Goal: Transaction & Acquisition: Purchase product/service

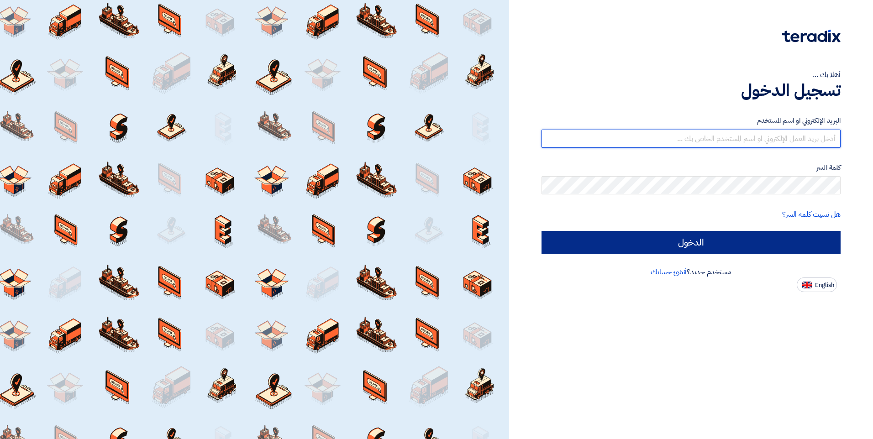
type input "[EMAIL_ADDRESS][DOMAIN_NAME]"
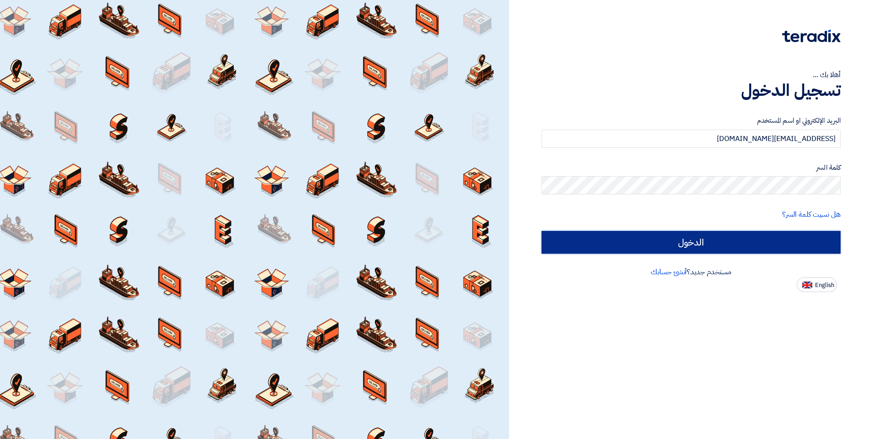
click at [679, 242] on input "الدخول" at bounding box center [690, 242] width 299 height 23
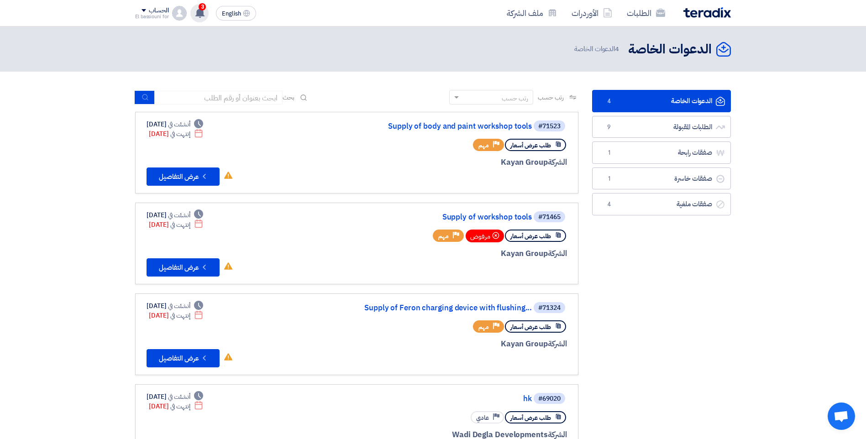
click at [202, 11] on use at bounding box center [199, 13] width 9 height 10
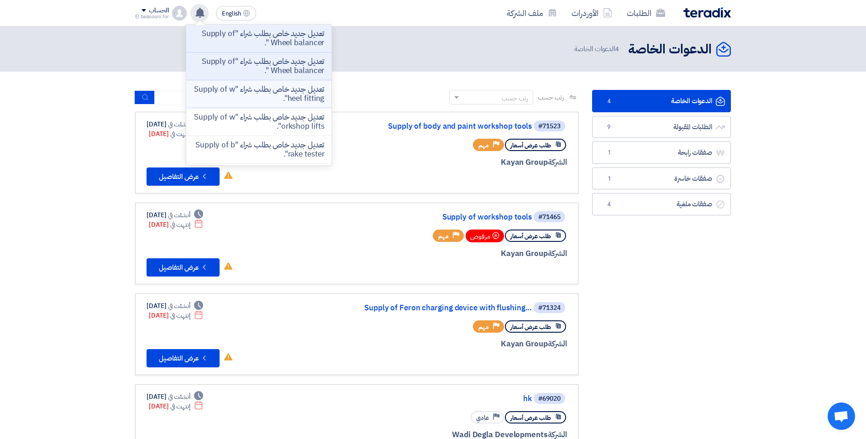
click at [250, 89] on p "تعديل جديد خاص بطلب شراء "Supply of wheel fitting"." at bounding box center [259, 94] width 131 height 18
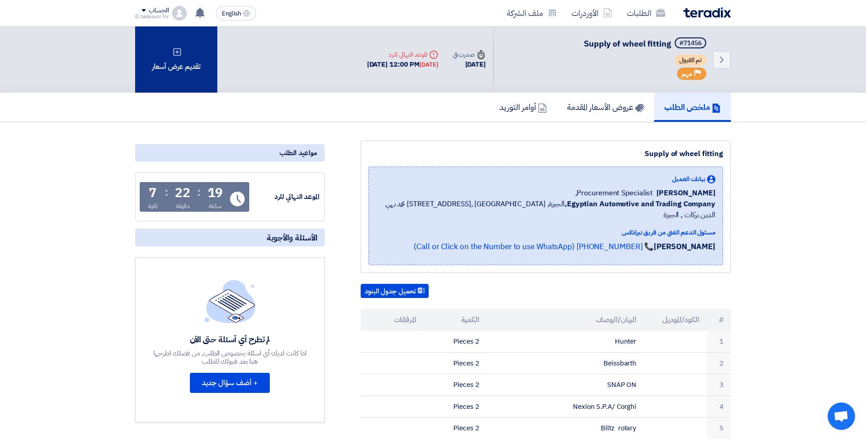
click at [173, 60] on div "تقديم عرض أسعار" at bounding box center [176, 59] width 82 height 66
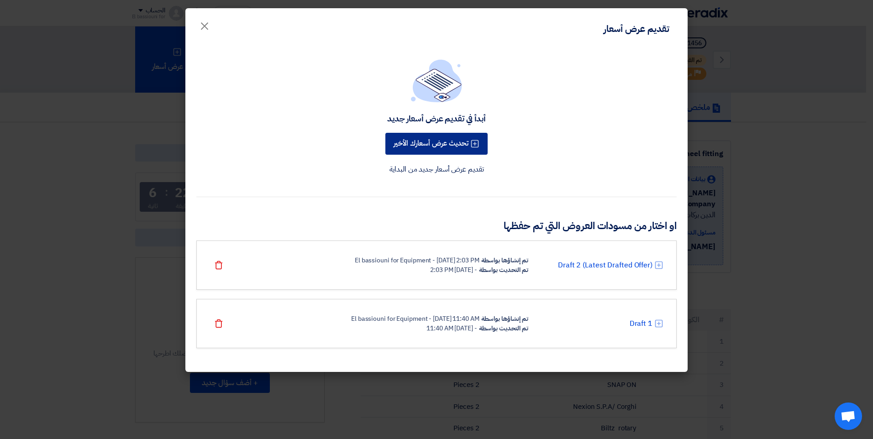
click at [441, 142] on button "تحديث عرض أسعارك الأخير" at bounding box center [436, 144] width 102 height 22
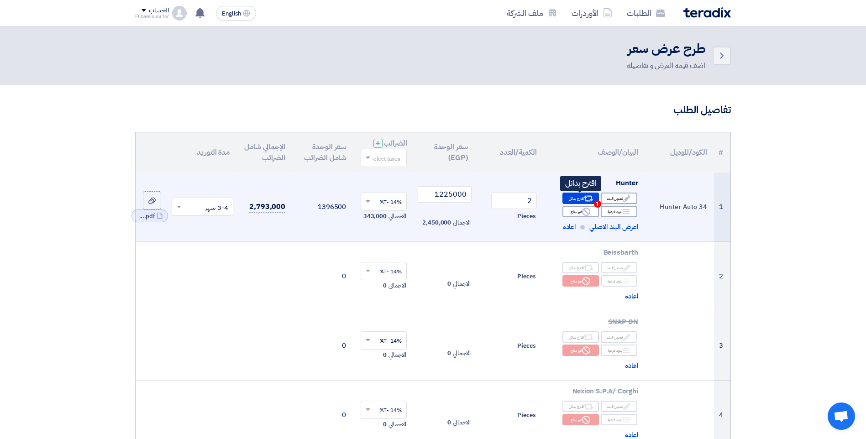
click at [589, 200] on icon "Alternative" at bounding box center [588, 199] width 10 height 10
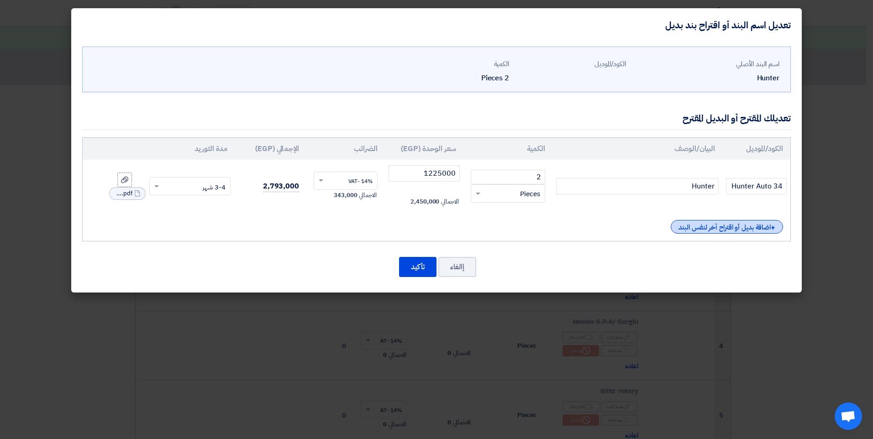
click at [695, 228] on div "+ اضافة بديل أو اقتراح آخر لنفس البند" at bounding box center [727, 227] width 112 height 14
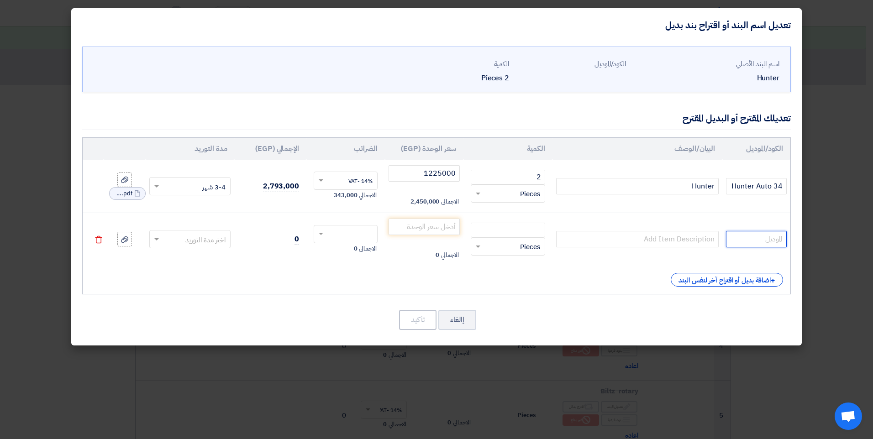
click at [762, 239] on input "text" at bounding box center [756, 239] width 61 height 16
type input "HPA 422"
click at [709, 244] on input "text" at bounding box center [637, 239] width 163 height 16
drag, startPoint x: 769, startPoint y: 240, endPoint x: 750, endPoint y: 242, distance: 19.7
click at [750, 242] on input "HPA 422" at bounding box center [756, 239] width 61 height 16
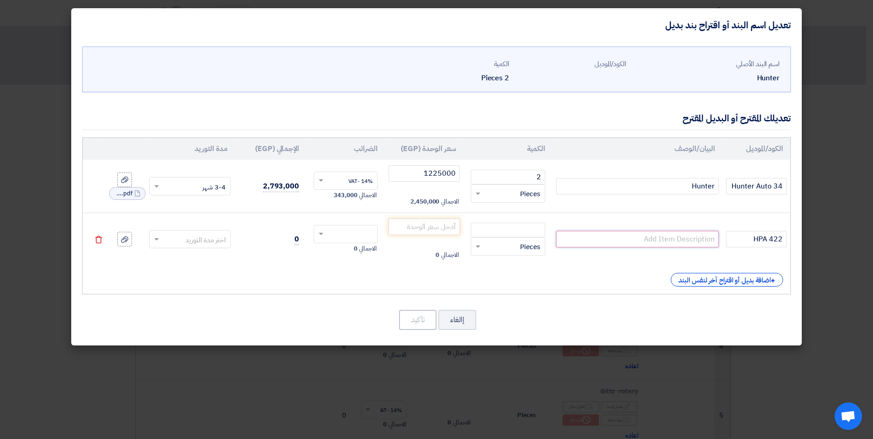
click at [694, 242] on input "text" at bounding box center [637, 239] width 163 height 16
paste input "HPA"
type input "HPA-Faib"
click at [487, 226] on input "number" at bounding box center [508, 230] width 74 height 15
type input "2"
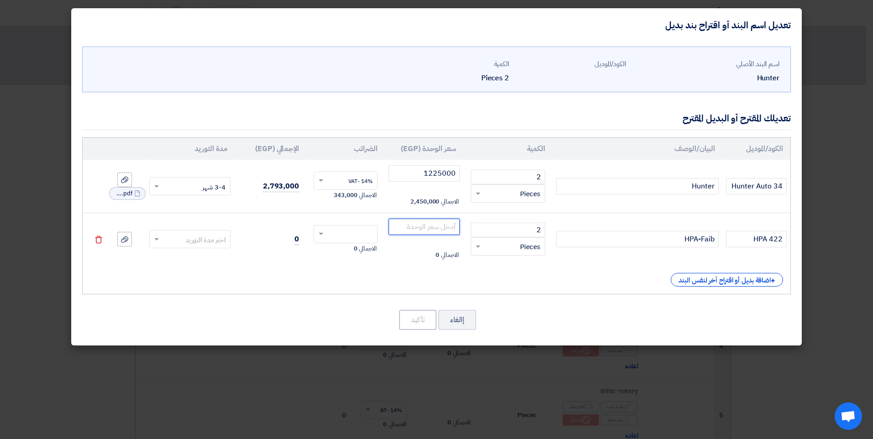
click at [447, 224] on input "number" at bounding box center [424, 227] width 71 height 16
type input "2"
type input "275000"
click at [336, 231] on input "text" at bounding box center [352, 235] width 44 height 15
click at [353, 247] on span "14% -VAT" at bounding box center [360, 251] width 24 height 8
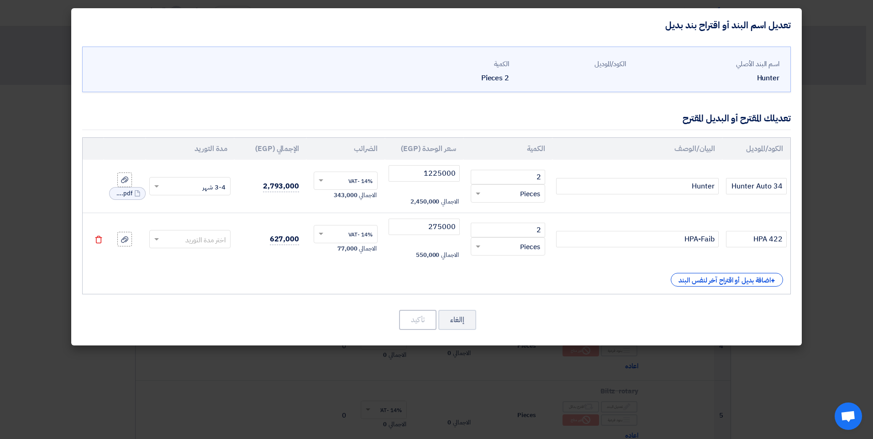
click at [222, 237] on input "text" at bounding box center [196, 240] width 62 height 15
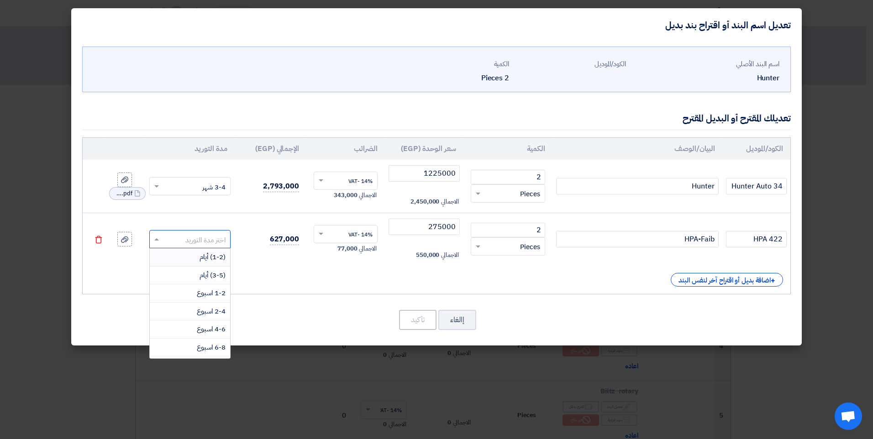
click at [222, 256] on span "(1-2) أيام" at bounding box center [213, 257] width 26 height 10
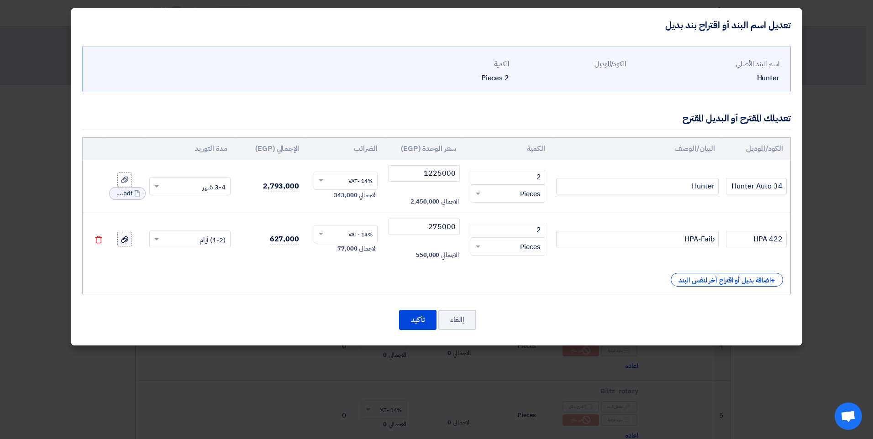
click at [126, 242] on use at bounding box center [124, 239] width 7 height 6
click at [0, 0] on input "file" at bounding box center [0, 0] width 0 height 0
click at [418, 321] on button "تأكيد" at bounding box center [417, 320] width 37 height 20
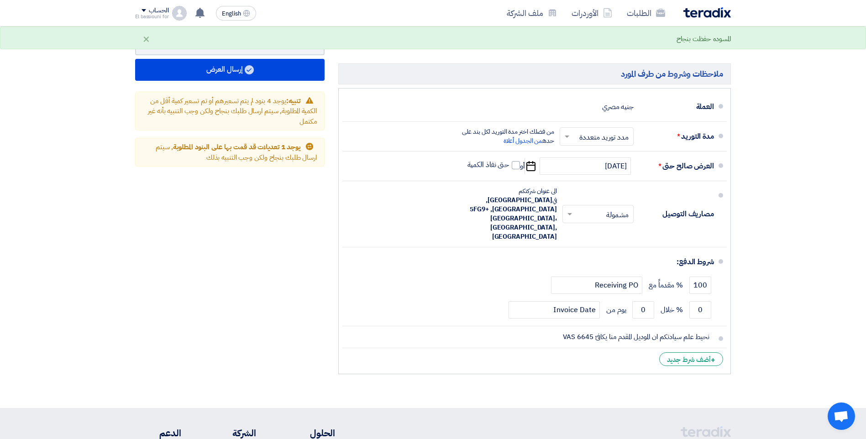
scroll to position [745, 0]
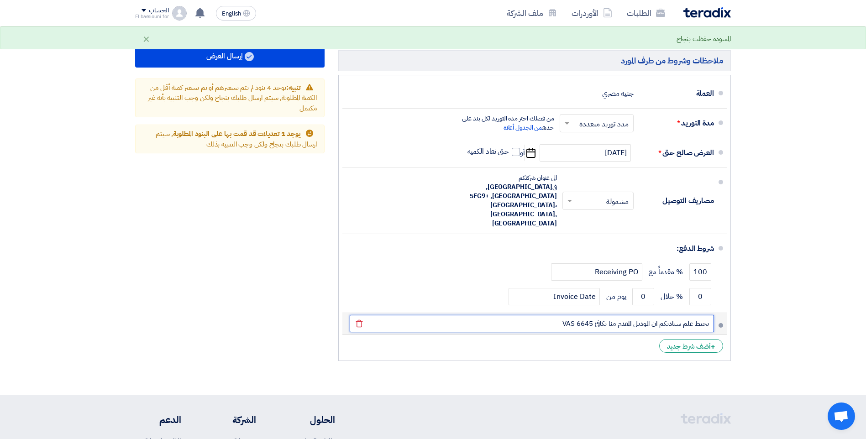
click at [610, 315] on input "نحيط علم سيادتكم ان الموديل المقدم منا يكافئ VAS 6645" at bounding box center [532, 323] width 364 height 17
drag, startPoint x: 540, startPoint y: 306, endPoint x: 521, endPoint y: 306, distance: 19.2
click at [539, 315] on input "نحيط علم سيادتكم ان الموديل المقدم منا Auto 34 يكافئ VAS 6645" at bounding box center [532, 323] width 364 height 17
click at [521, 315] on input "نحيط علم سيادتكم ان الموديل المقدم منا Auto 34 يكافئ VAS 6645" at bounding box center [532, 323] width 364 height 17
click at [135, 20] on button "Draft تعديل المسوده" at bounding box center [229, 31] width 189 height 22
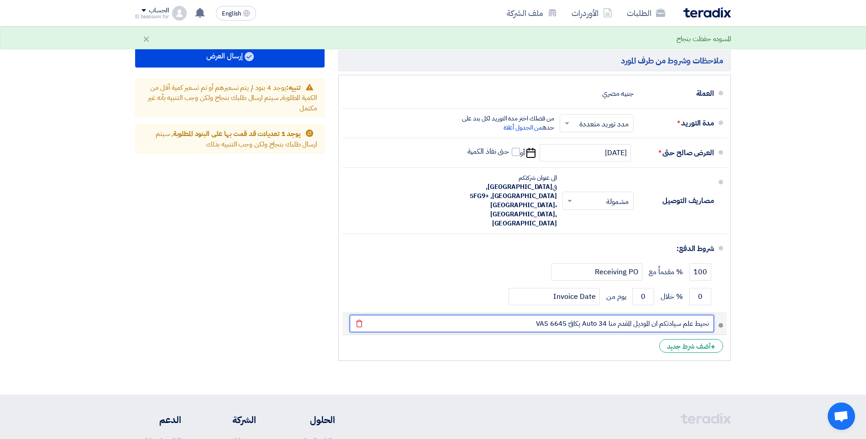
click at [135, 20] on button "Draft تعديل المسوده" at bounding box center [229, 31] width 189 height 22
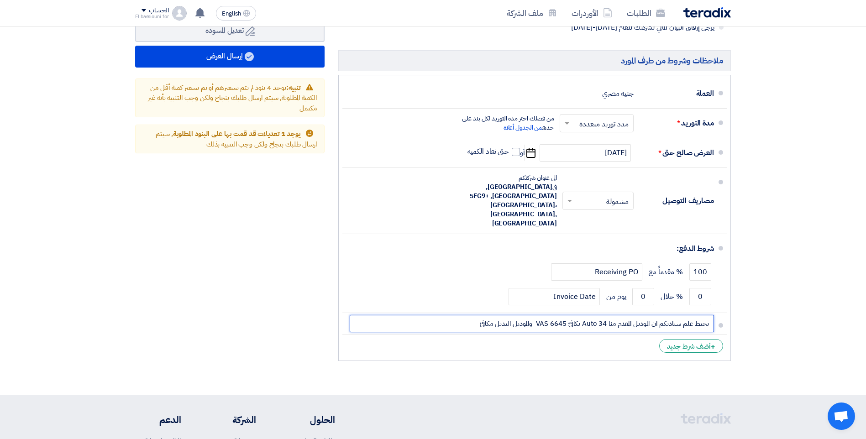
paste input "TCX54VAGE"
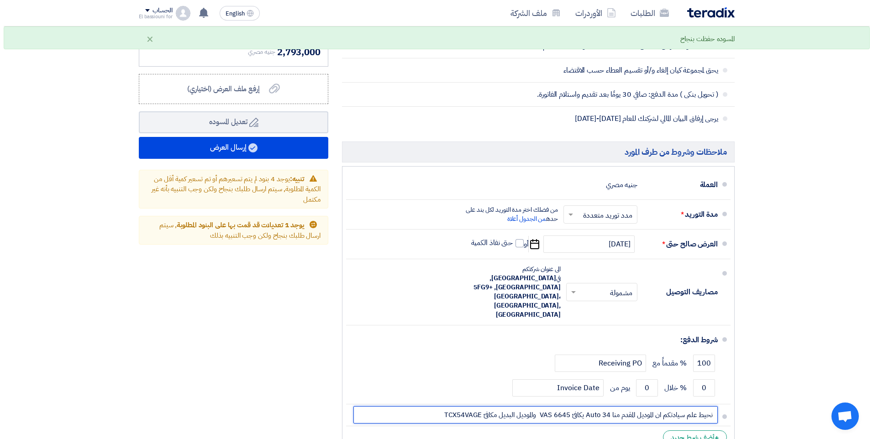
scroll to position [656, 0]
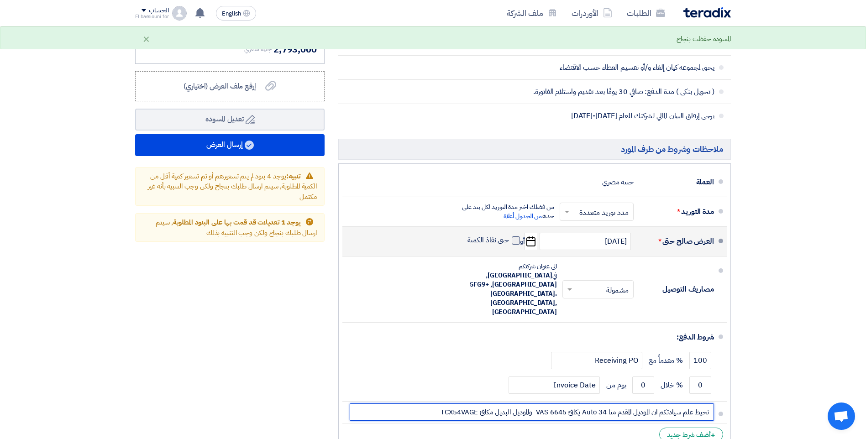
type input "نحيط علم سيادتكم ان الموديل المقدم منا Auto 34 يكافئ VAS 6645 والموديل البديل م…"
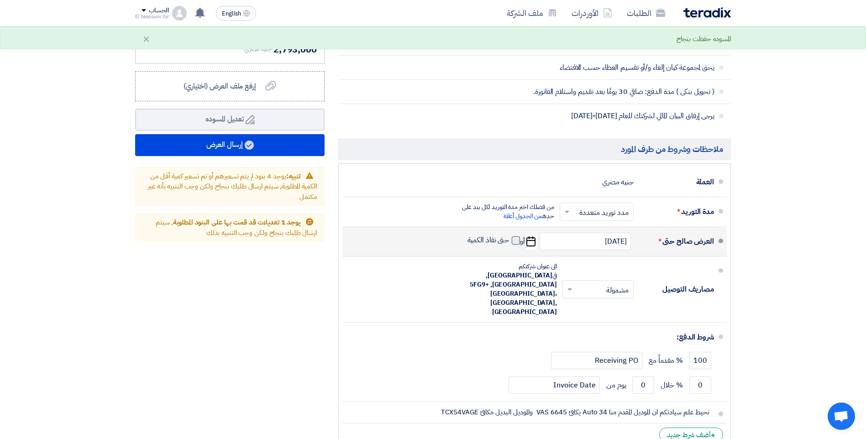
click at [515, 241] on span at bounding box center [516, 240] width 8 height 8
click at [510, 241] on input "حتى نفاذ الكمية" at bounding box center [488, 244] width 44 height 17
checkbox input "true"
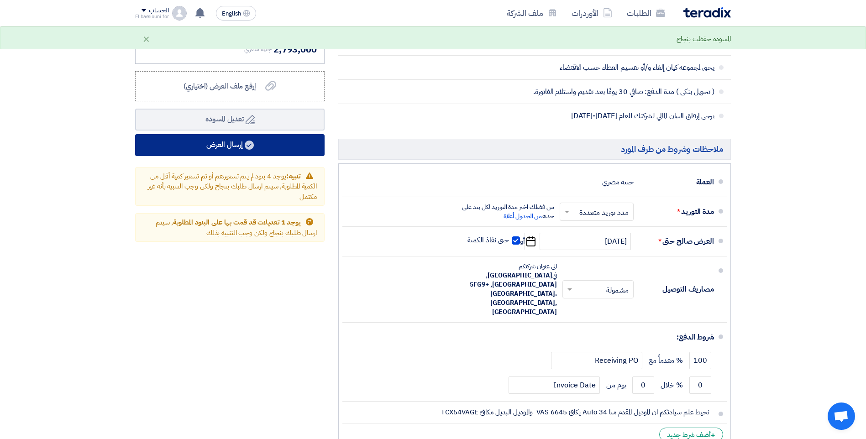
click at [289, 148] on button "إرسال العرض" at bounding box center [229, 145] width 189 height 22
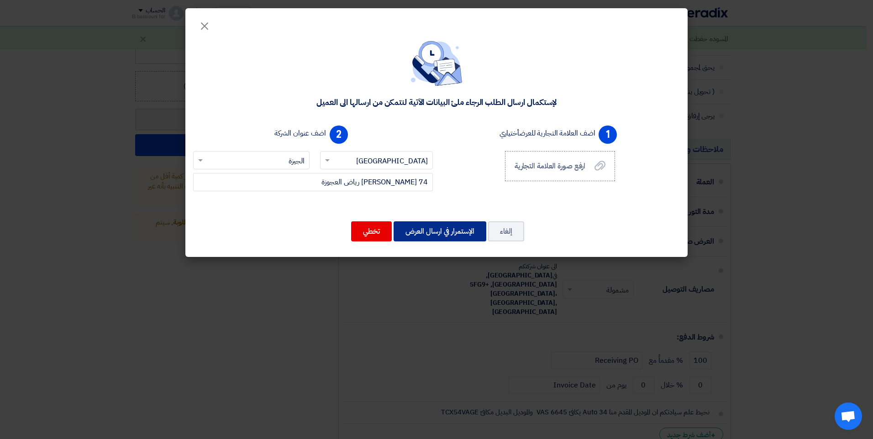
click at [415, 192] on div "لإستكمال ارسال الطلب الرجاء ملئ البيانات الآتية لنتمكن من ارسالها الى العميل 1 …" at bounding box center [436, 143] width 502 height 228
click at [435, 230] on button "الإستمرار في ارسال العرض" at bounding box center [440, 231] width 93 height 20
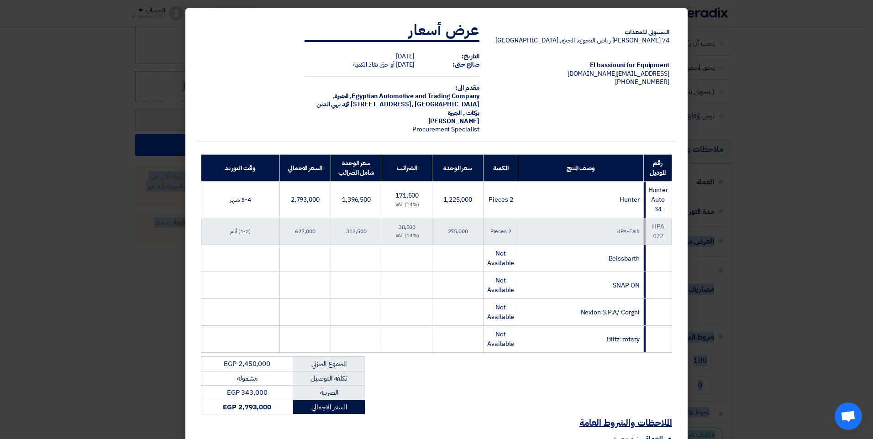
drag, startPoint x: 872, startPoint y: 116, endPoint x: 874, endPoint y: 239, distance: 123.3
click at [872, 239] on html "الطلبات الأوردرات ملف الشركة English EN تعديل جديد خاص بطلب شراء "Supply of Whe…" at bounding box center [436, 18] width 873 height 1349
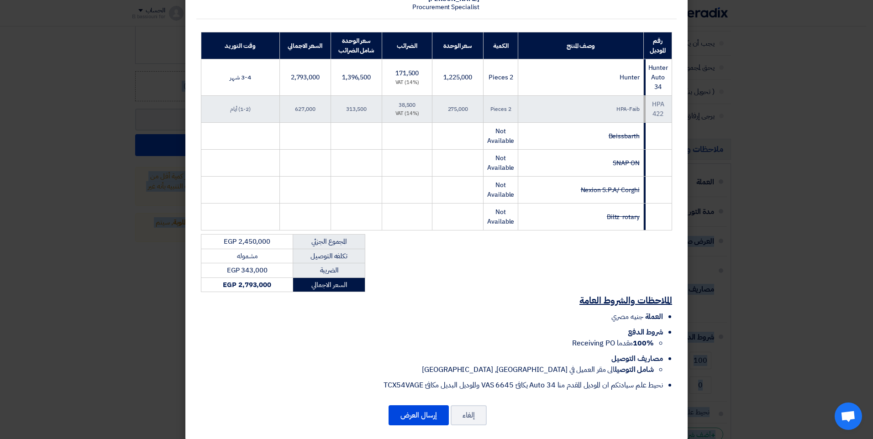
scroll to position [124, 0]
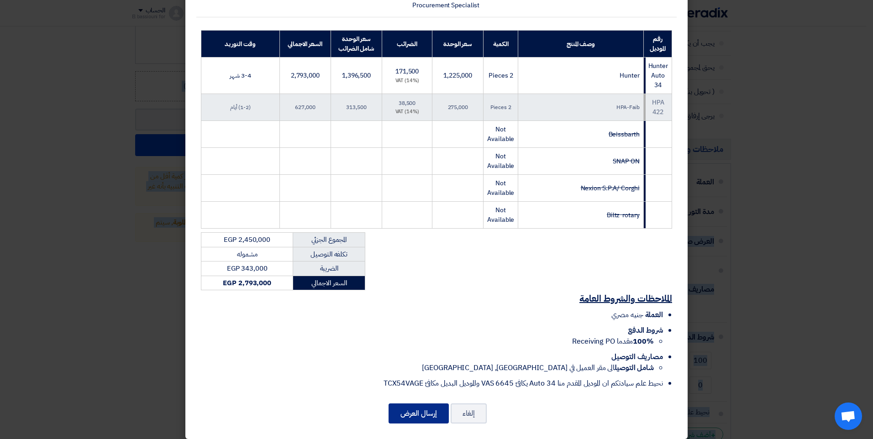
click at [424, 410] on button "إرسال العرض" at bounding box center [419, 414] width 60 height 20
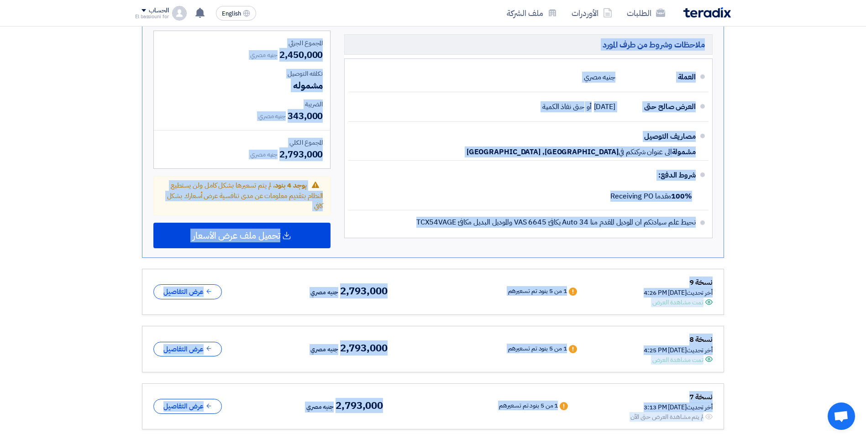
scroll to position [509, 0]
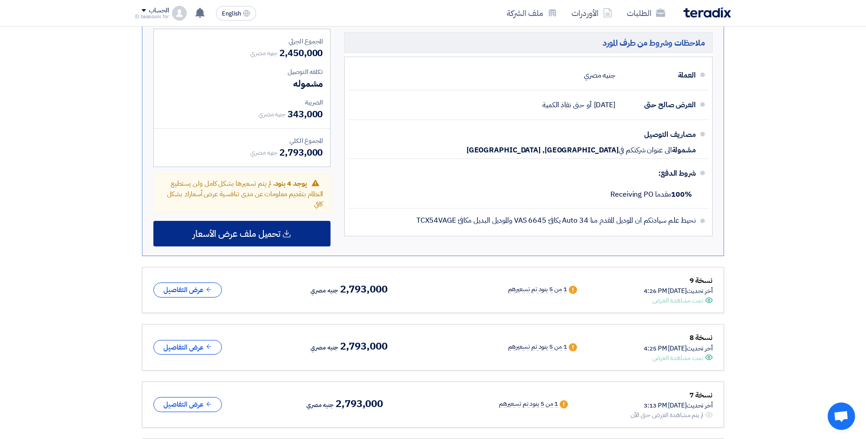
click at [270, 237] on span "تحميل ملف عرض الأسعار" at bounding box center [237, 234] width 88 height 8
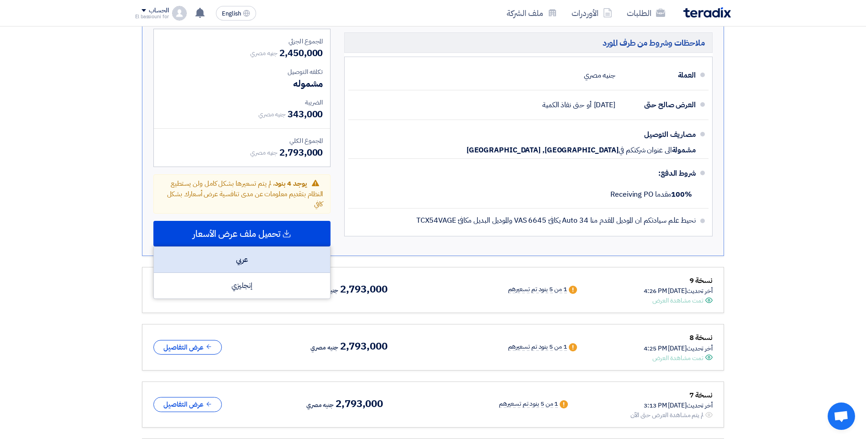
click at [271, 254] on div "عربي" at bounding box center [242, 260] width 176 height 26
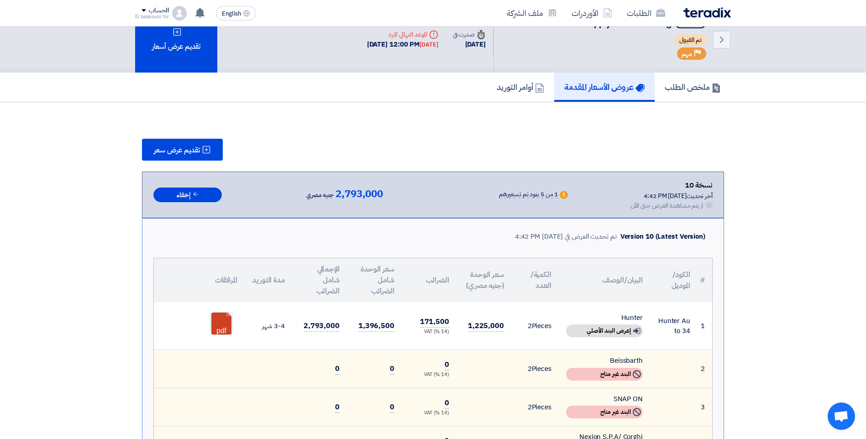
scroll to position [0, 0]
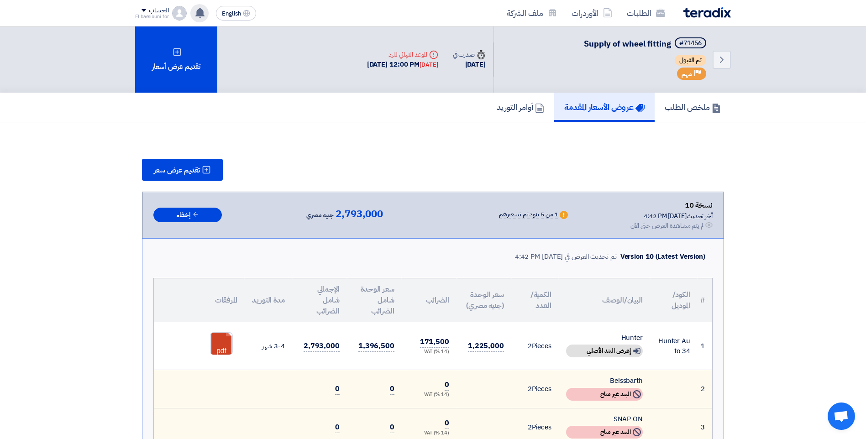
click at [205, 11] on icon at bounding box center [200, 13] width 10 height 10
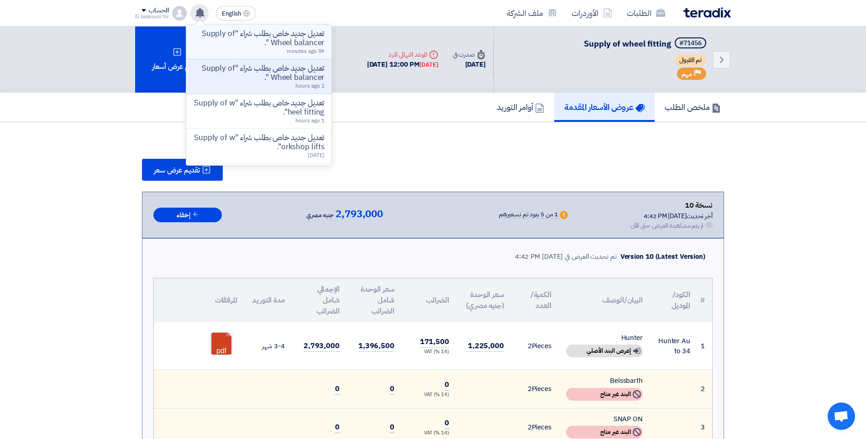
click at [259, 46] on p "تعديل جديد خاص بطلب شراء "Supply of Wheel balancer "." at bounding box center [259, 38] width 131 height 18
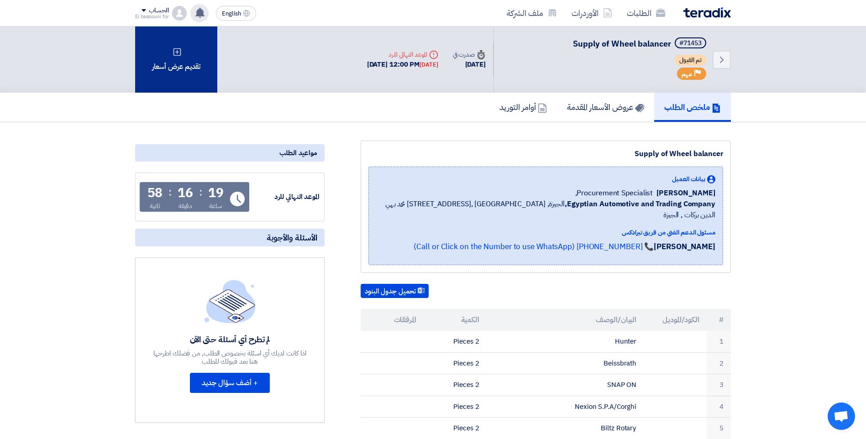
click at [181, 67] on div "تقديم عرض أسعار" at bounding box center [176, 59] width 82 height 66
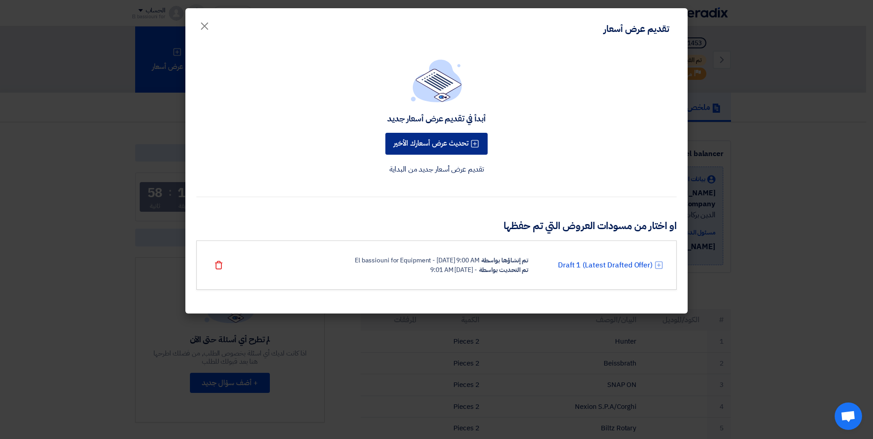
click at [417, 143] on button "تحديث عرض أسعارك الأخير" at bounding box center [436, 144] width 102 height 22
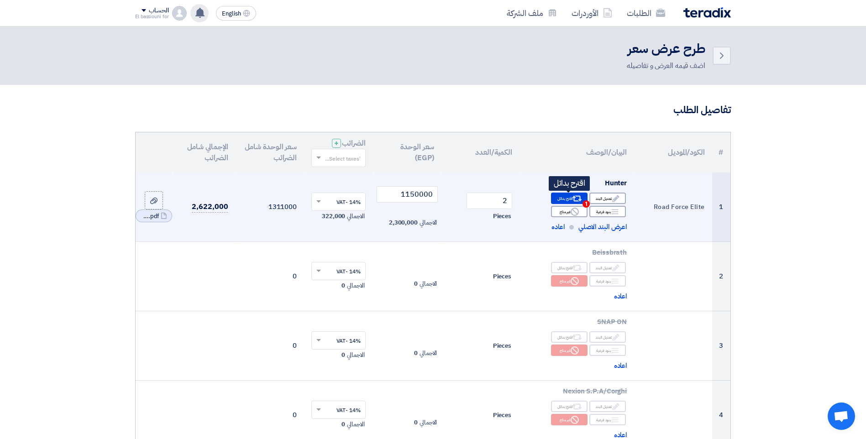
click at [571, 201] on div "Alternative اقترح بدائل 1" at bounding box center [569, 198] width 37 height 11
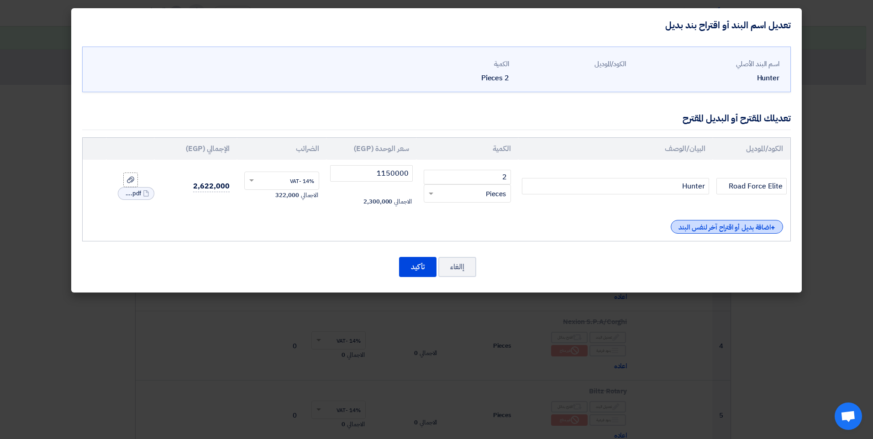
click at [752, 226] on div "+ اضافة بديل أو اقتراح آخر لنفس البند" at bounding box center [727, 227] width 112 height 14
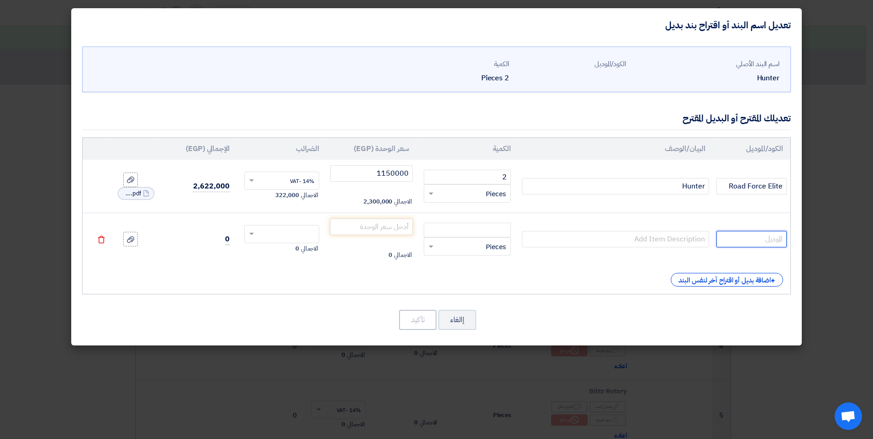
click at [760, 243] on input "text" at bounding box center [751, 239] width 70 height 16
type input "SWP70"
type input "Hunter Wheel balancer"
type input "2"
type input "367000"
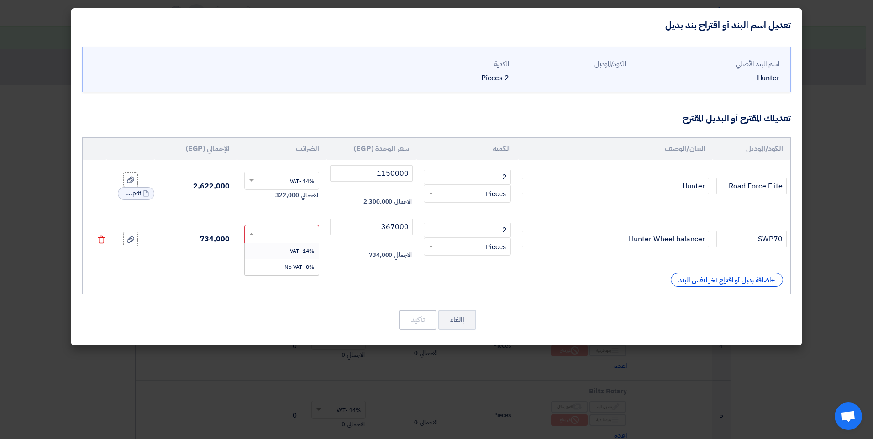
click at [310, 234] on input "text" at bounding box center [287, 235] width 55 height 15
click at [305, 251] on span "14% -VAT" at bounding box center [302, 251] width 24 height 8
click at [132, 240] on use at bounding box center [130, 239] width 7 height 6
click at [0, 0] on input "file" at bounding box center [0, 0] width 0 height 0
click at [415, 321] on button "تأكيد" at bounding box center [417, 320] width 37 height 20
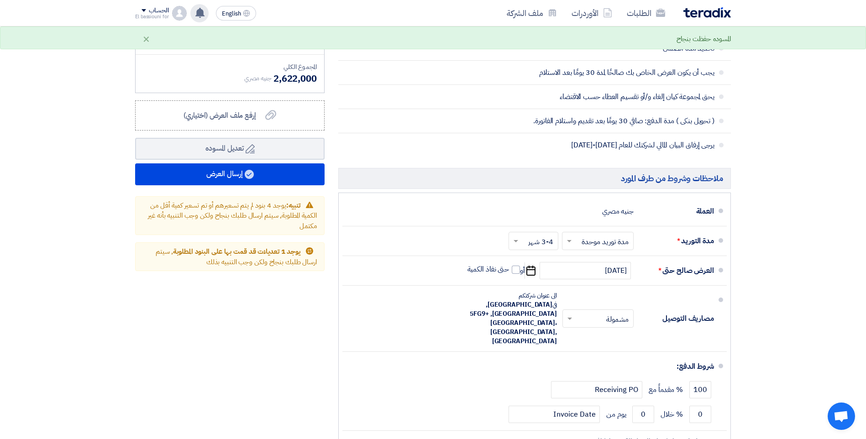
scroll to position [650, 0]
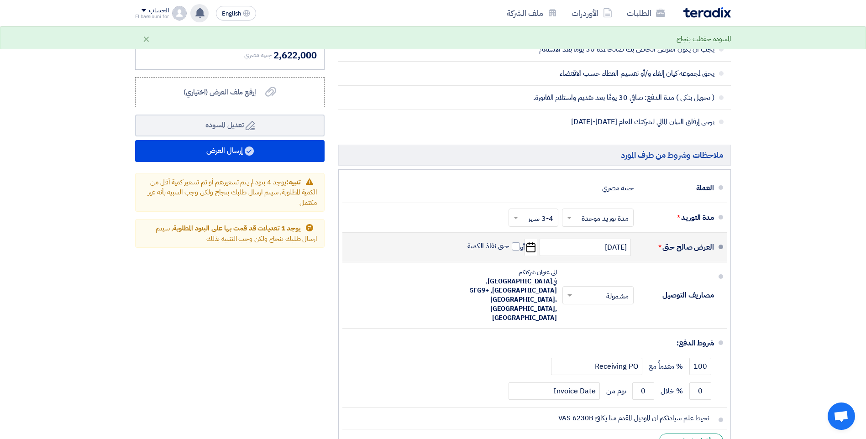
drag, startPoint x: 515, startPoint y: 247, endPoint x: 523, endPoint y: 257, distance: 12.0
click at [515, 247] on span at bounding box center [516, 246] width 8 height 8
click at [510, 247] on input "حتى نفاذ الكمية" at bounding box center [488, 250] width 44 height 17
checkbox input "true"
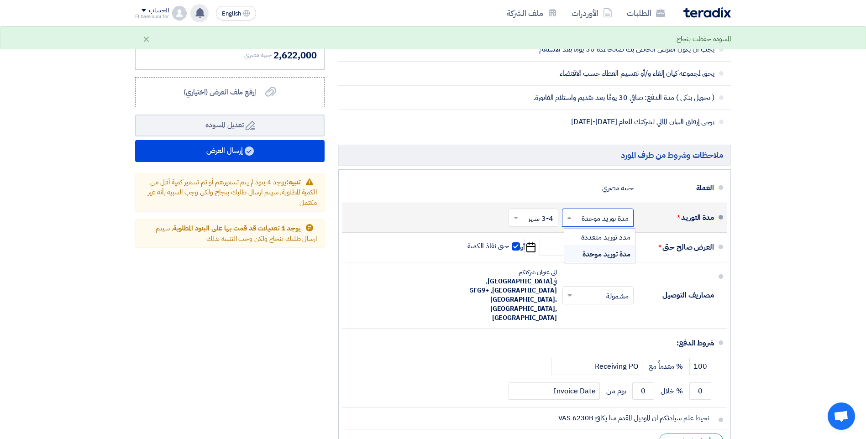
click at [584, 218] on input "text" at bounding box center [595, 218] width 67 height 13
click at [588, 234] on span "مدد توريد متعددة" at bounding box center [605, 237] width 49 height 11
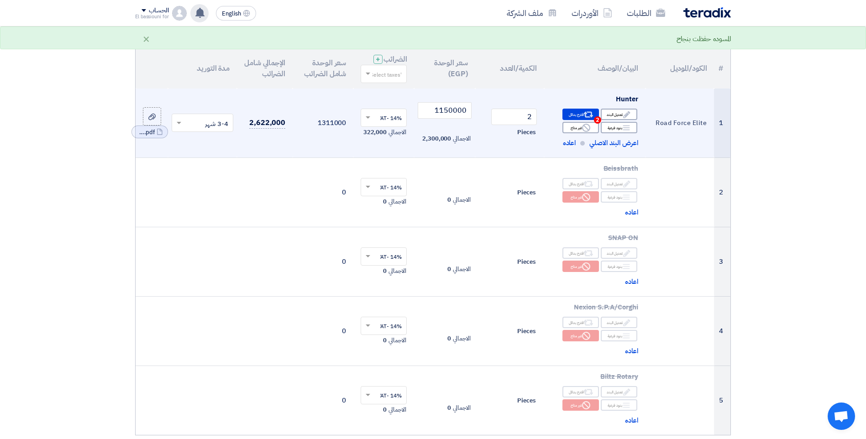
scroll to position [77, 0]
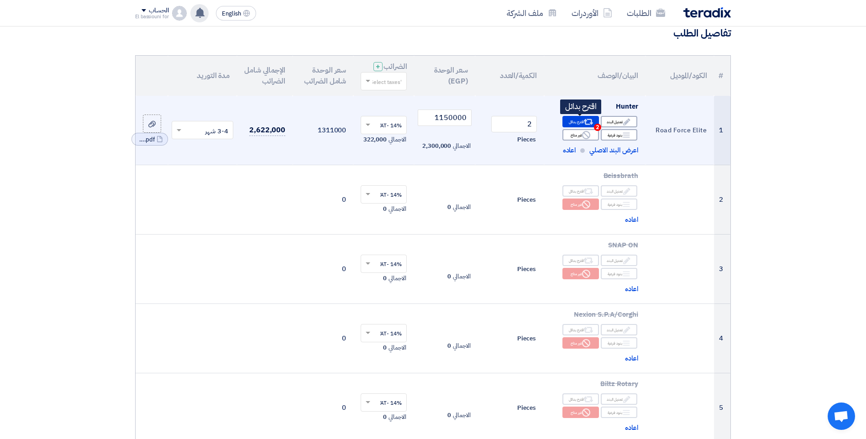
click at [575, 124] on div "Alternative اقترح بدائل 2" at bounding box center [580, 121] width 37 height 11
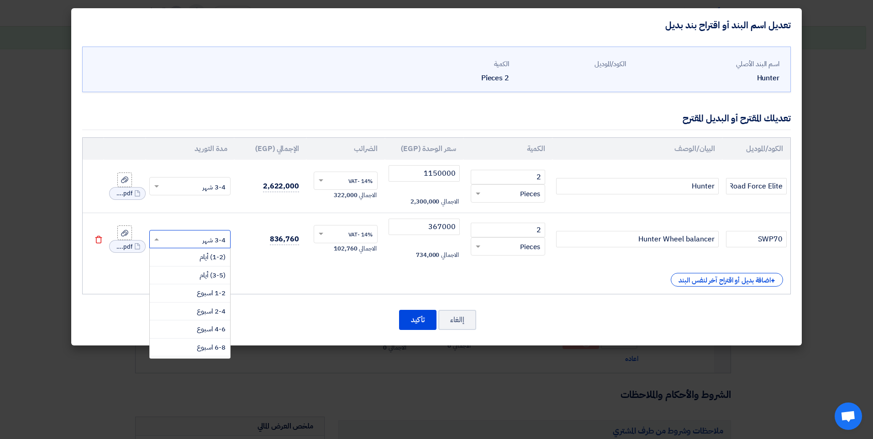
click at [210, 241] on input "text" at bounding box center [196, 240] width 62 height 15
click at [195, 330] on div "4-6 اسبوع" at bounding box center [190, 330] width 81 height 18
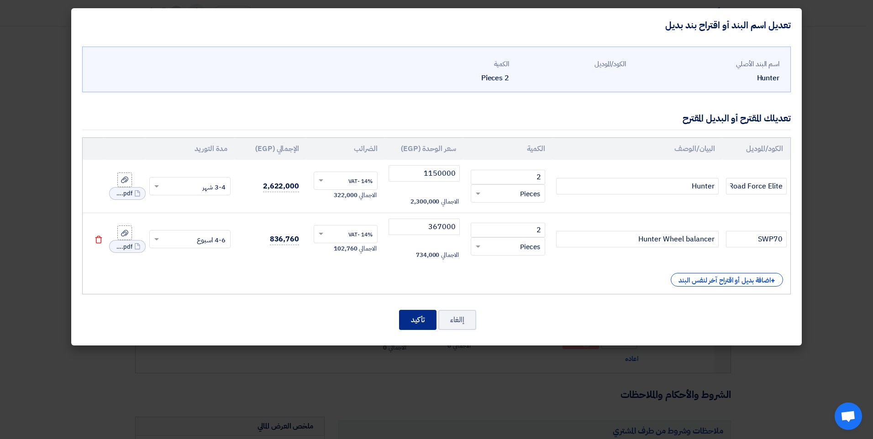
click at [412, 319] on button "تأكيد" at bounding box center [417, 320] width 37 height 20
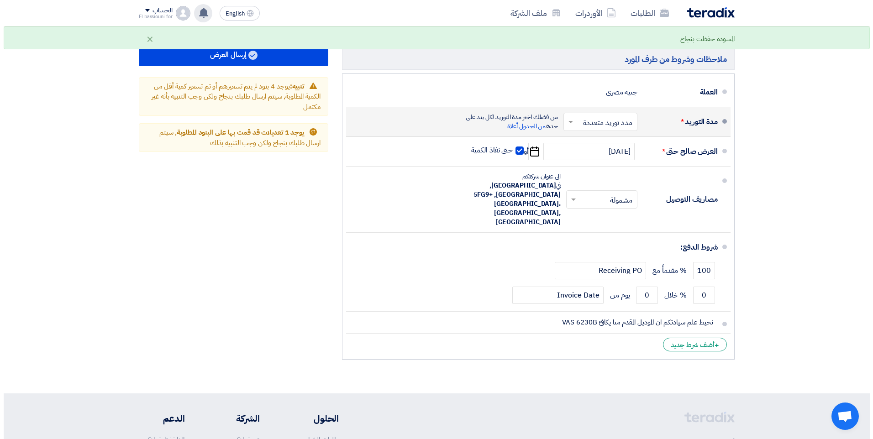
scroll to position [747, 0]
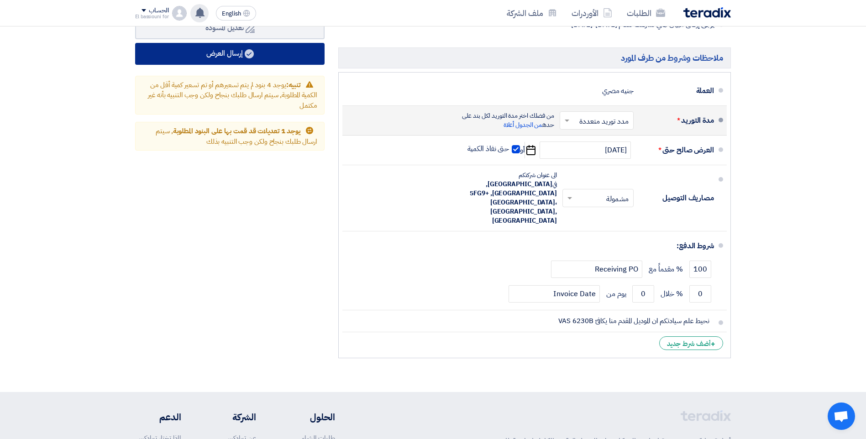
click at [240, 58] on button "إرسال العرض" at bounding box center [229, 54] width 189 height 22
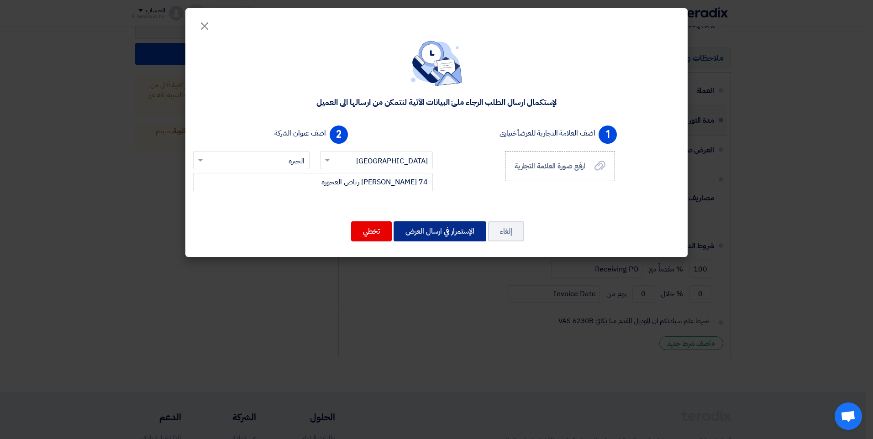
click at [447, 232] on button "الإستمرار في ارسال العرض" at bounding box center [440, 231] width 93 height 20
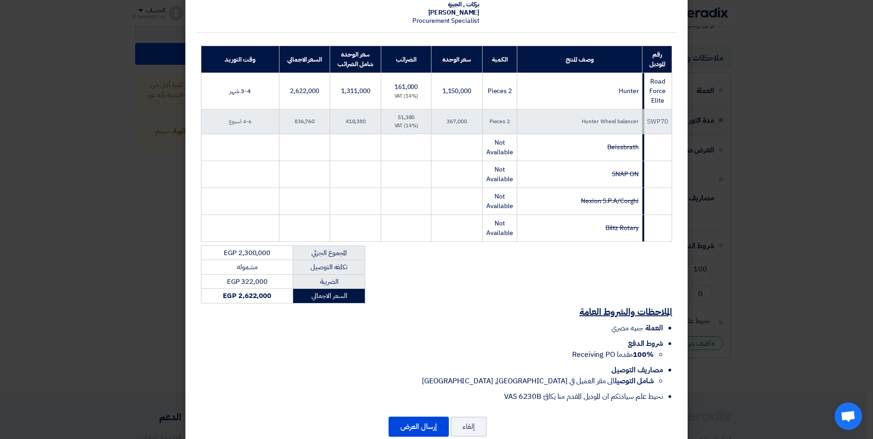
scroll to position [121, 0]
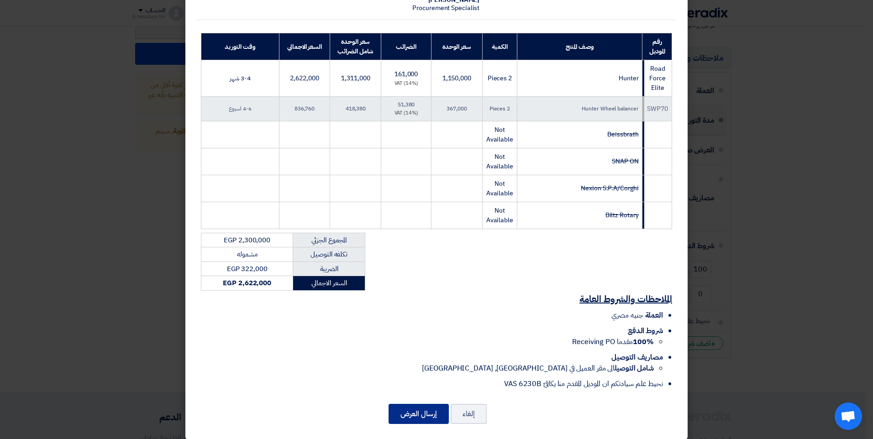
click at [437, 408] on button "إرسال العرض" at bounding box center [419, 414] width 60 height 20
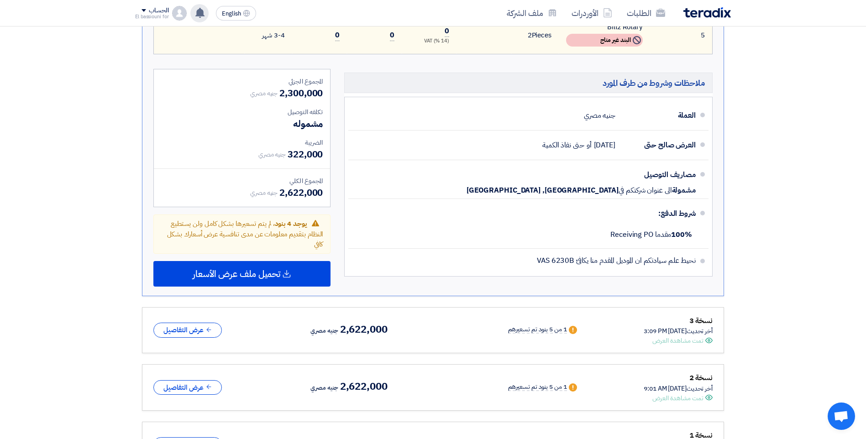
scroll to position [470, 0]
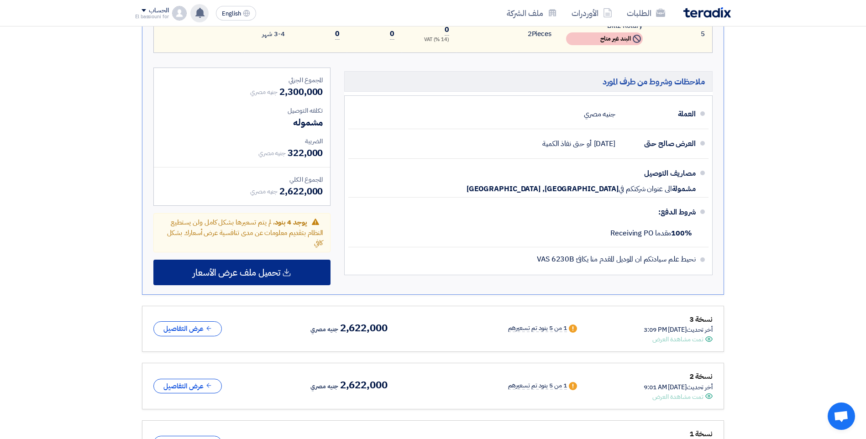
click at [289, 275] on icon at bounding box center [286, 272] width 9 height 9
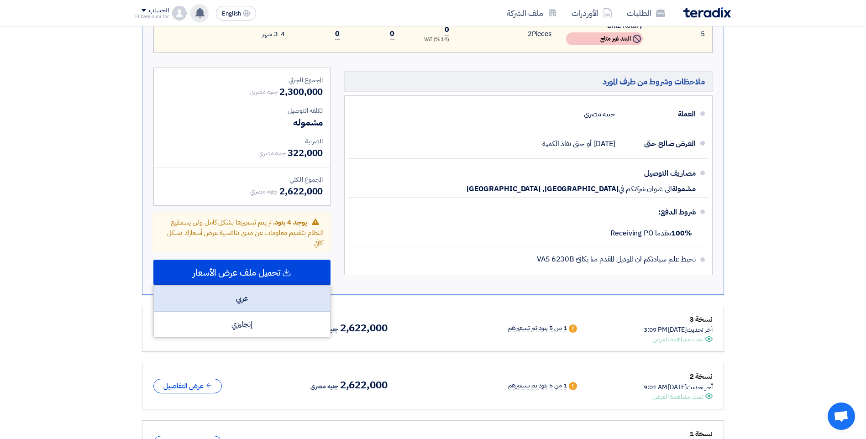
click at [251, 301] on div "عربي" at bounding box center [242, 299] width 176 height 26
